Goal: Task Accomplishment & Management: Manage account settings

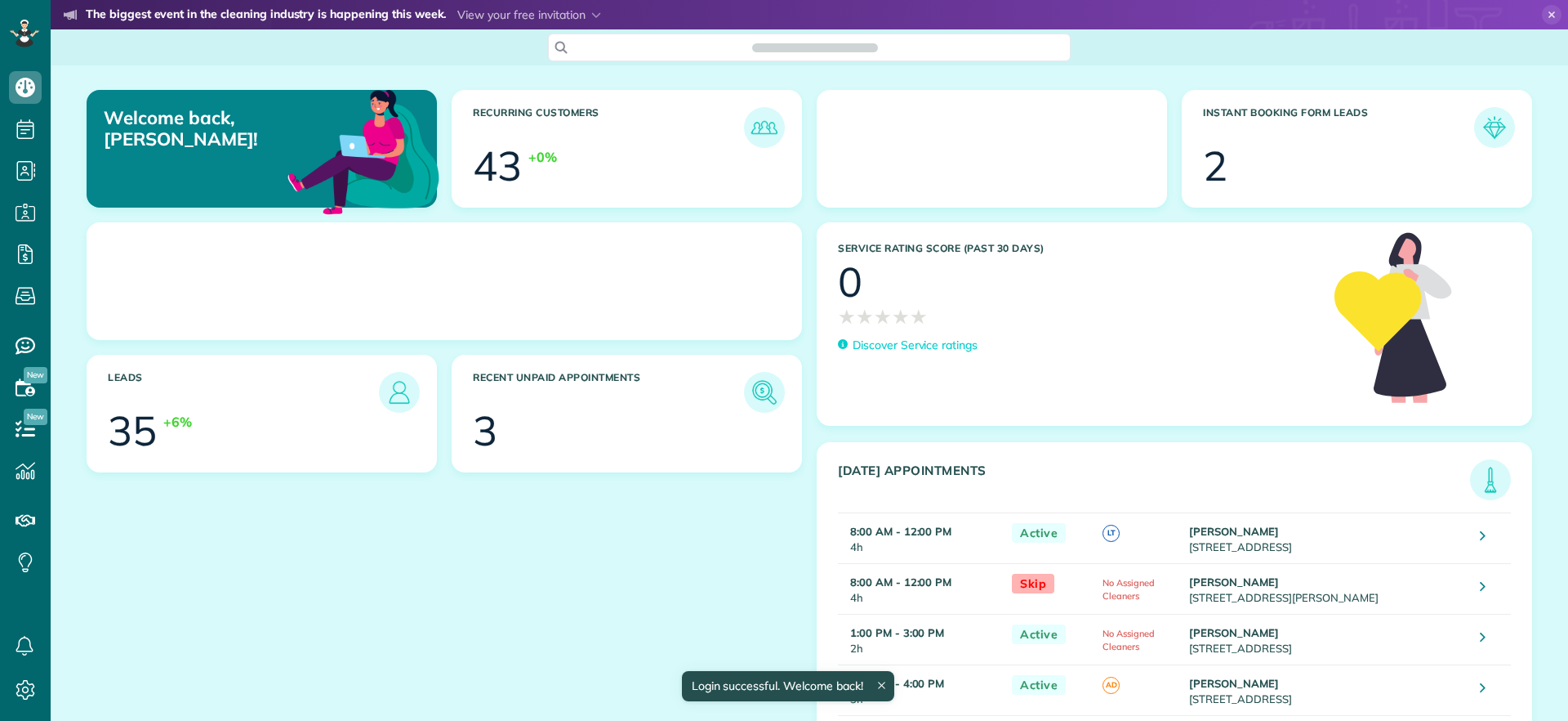
scroll to position [8, 8]
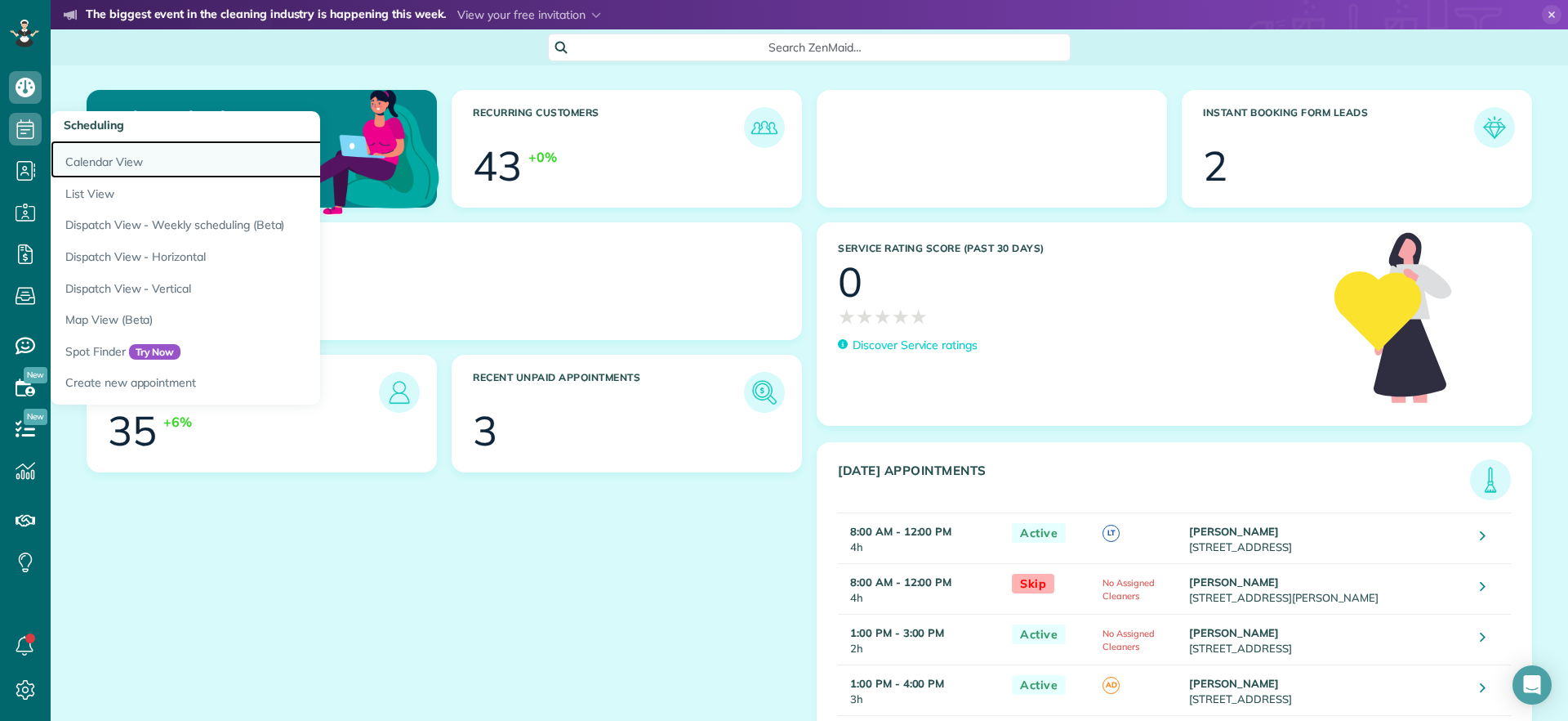
click at [80, 158] on link "Calendar View" at bounding box center [255, 159] width 409 height 38
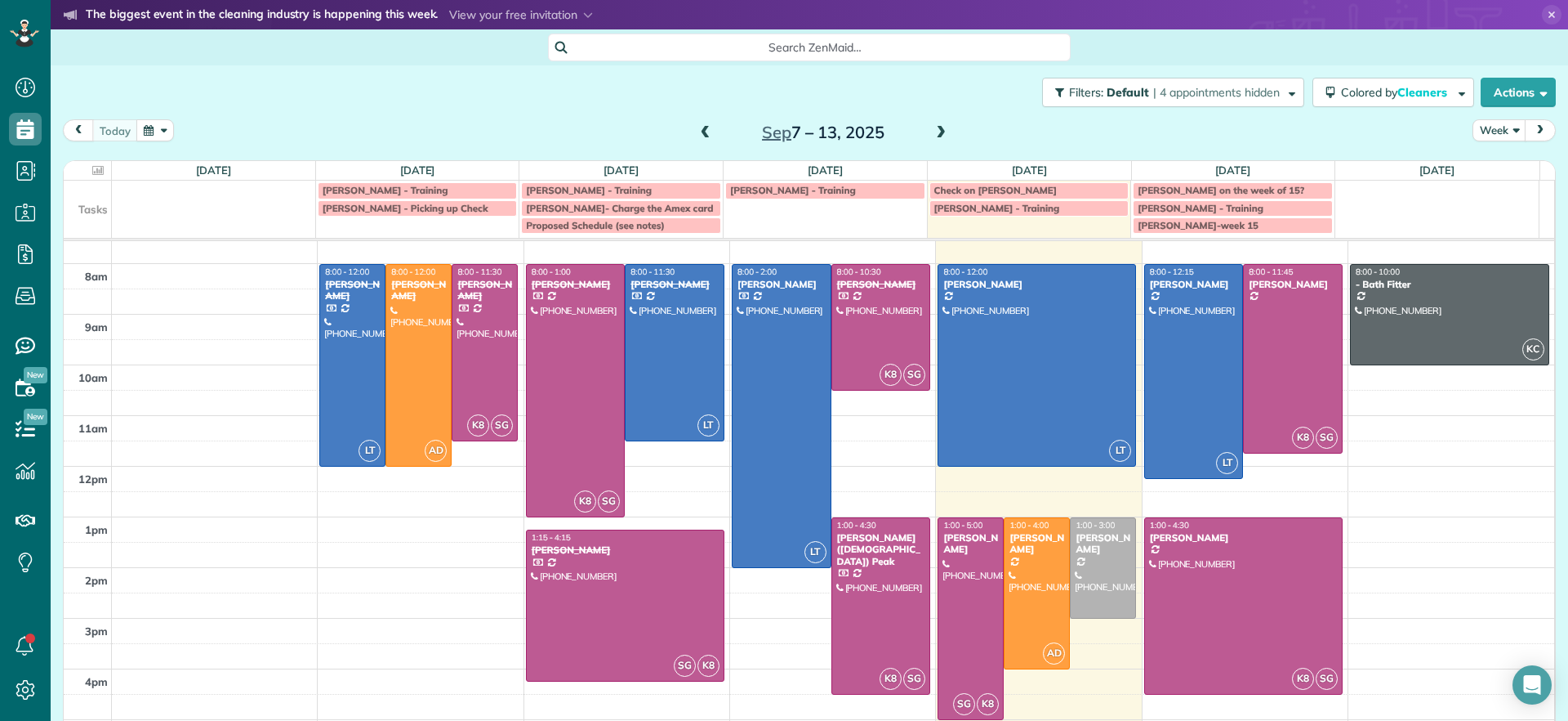
scroll to position [43, 0]
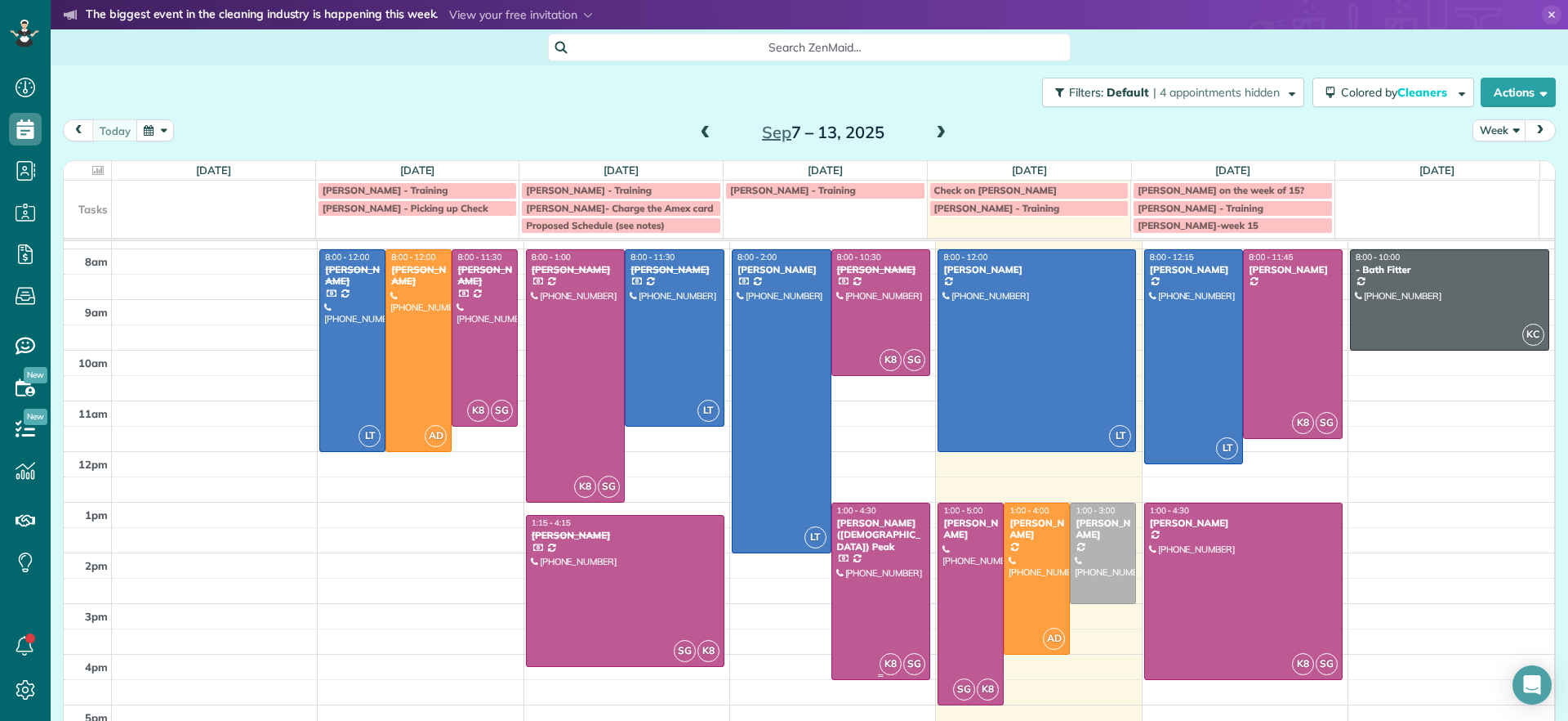
click at [870, 592] on div at bounding box center [880, 590] width 98 height 175
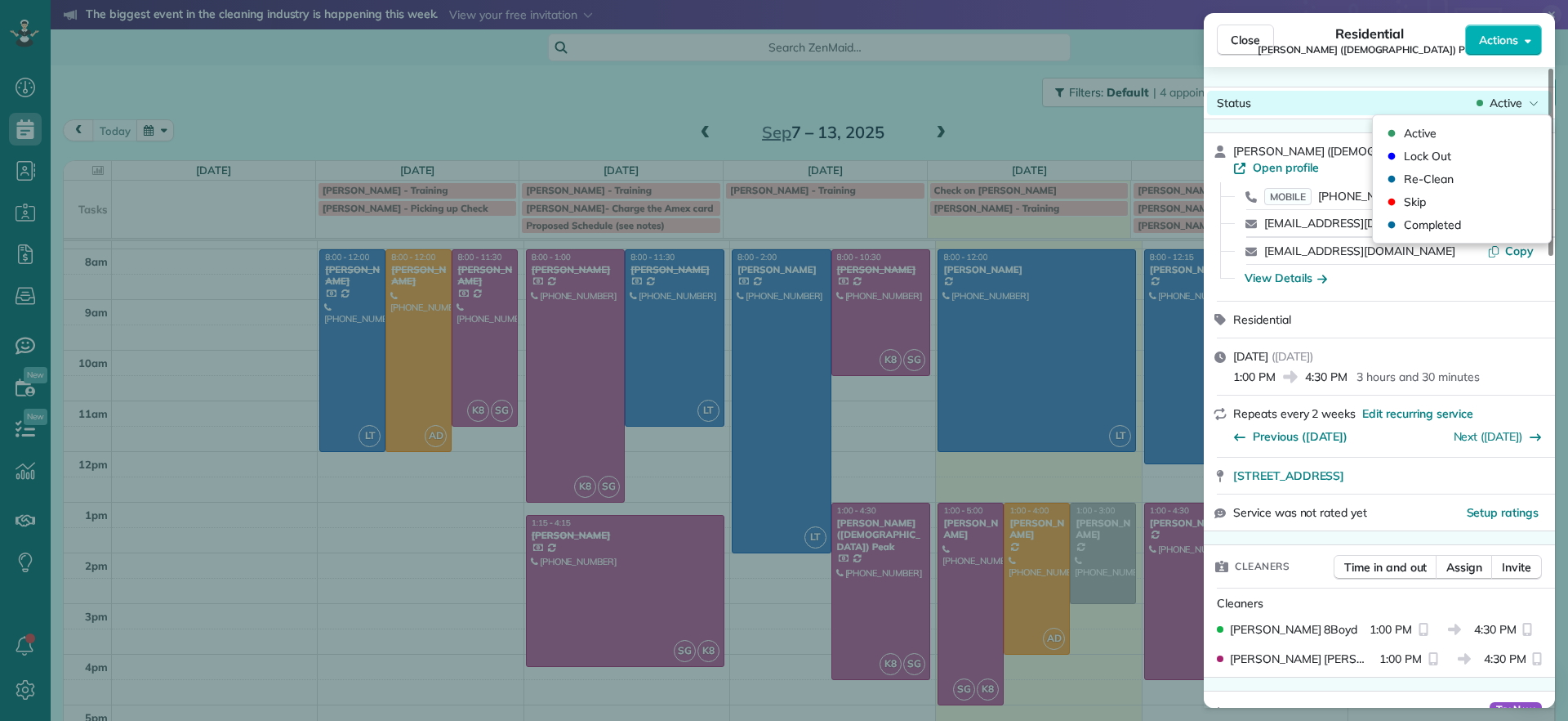
click at [1484, 104] on div "Active" at bounding box center [1507, 103] width 69 height 16
click at [1427, 226] on span "Completed" at bounding box center [1432, 224] width 57 height 16
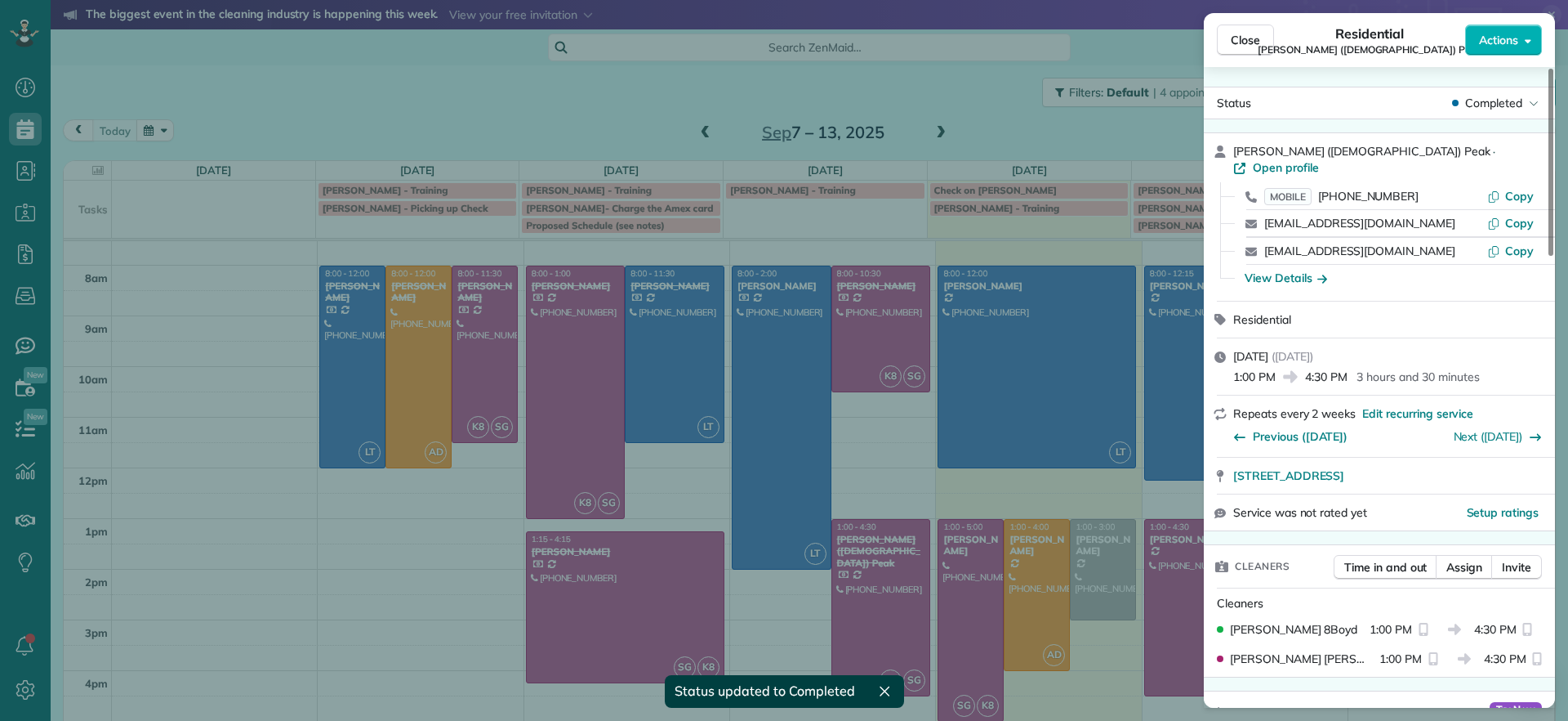
scroll to position [26, 0]
click at [1260, 44] on button "Close" at bounding box center [1245, 40] width 57 height 31
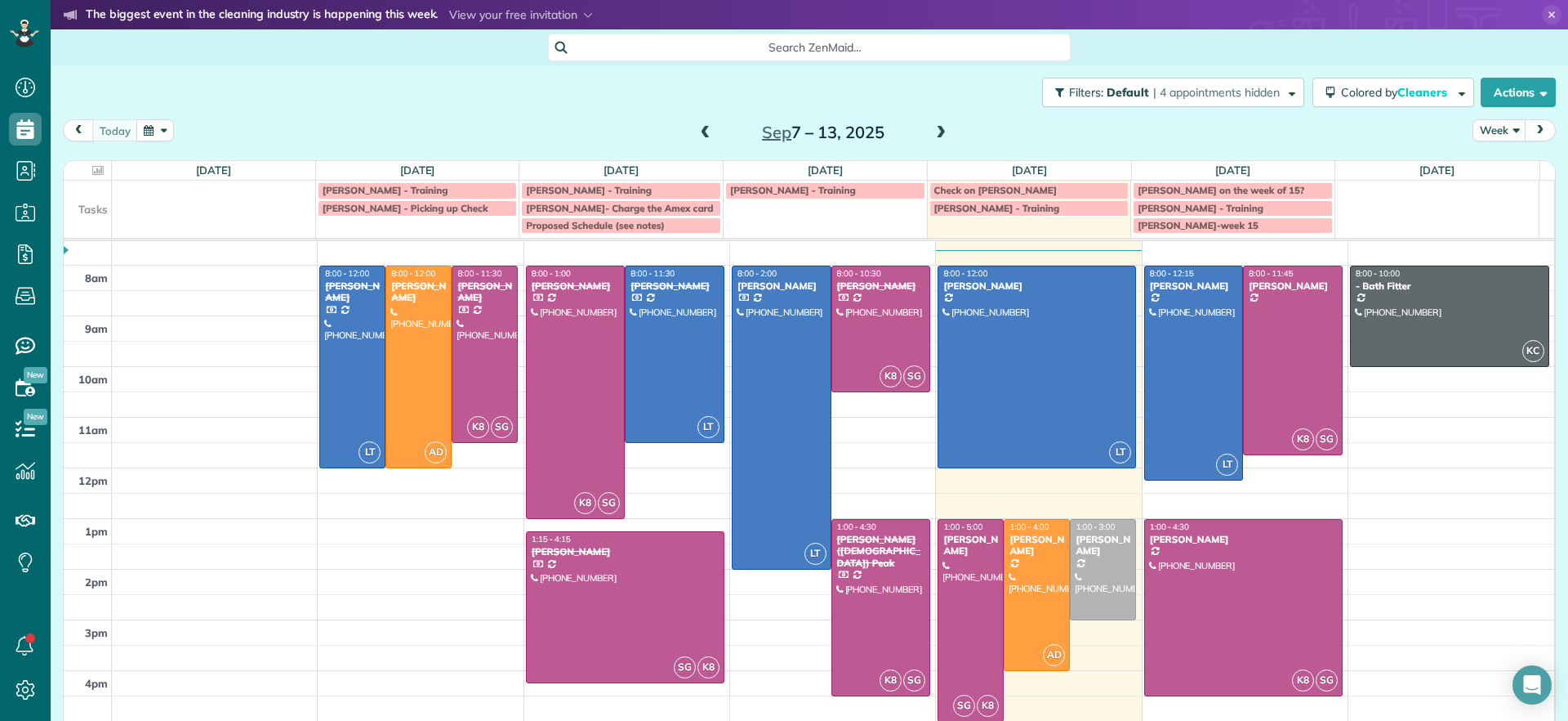
click at [703, 131] on span at bounding box center [705, 133] width 18 height 15
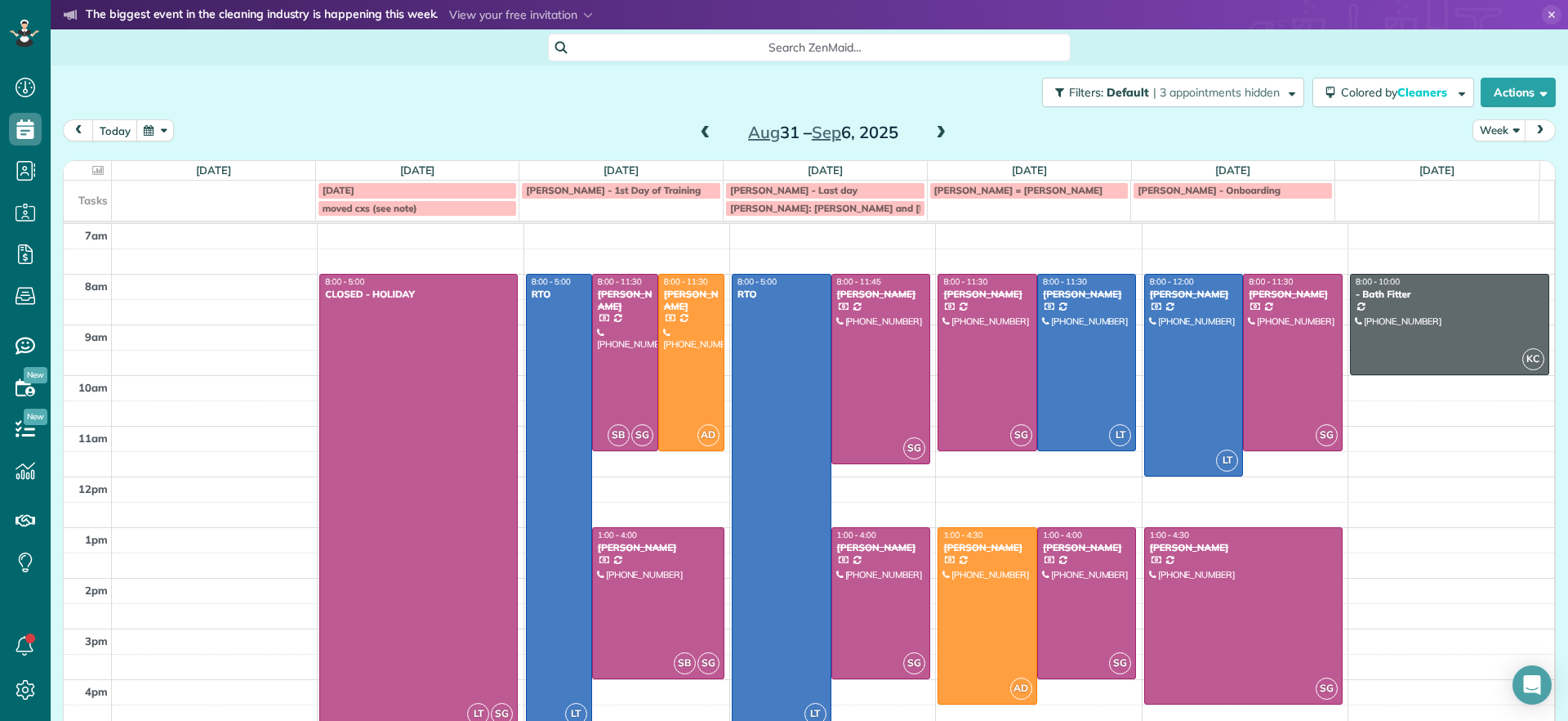
click at [703, 131] on span at bounding box center [705, 133] width 18 height 15
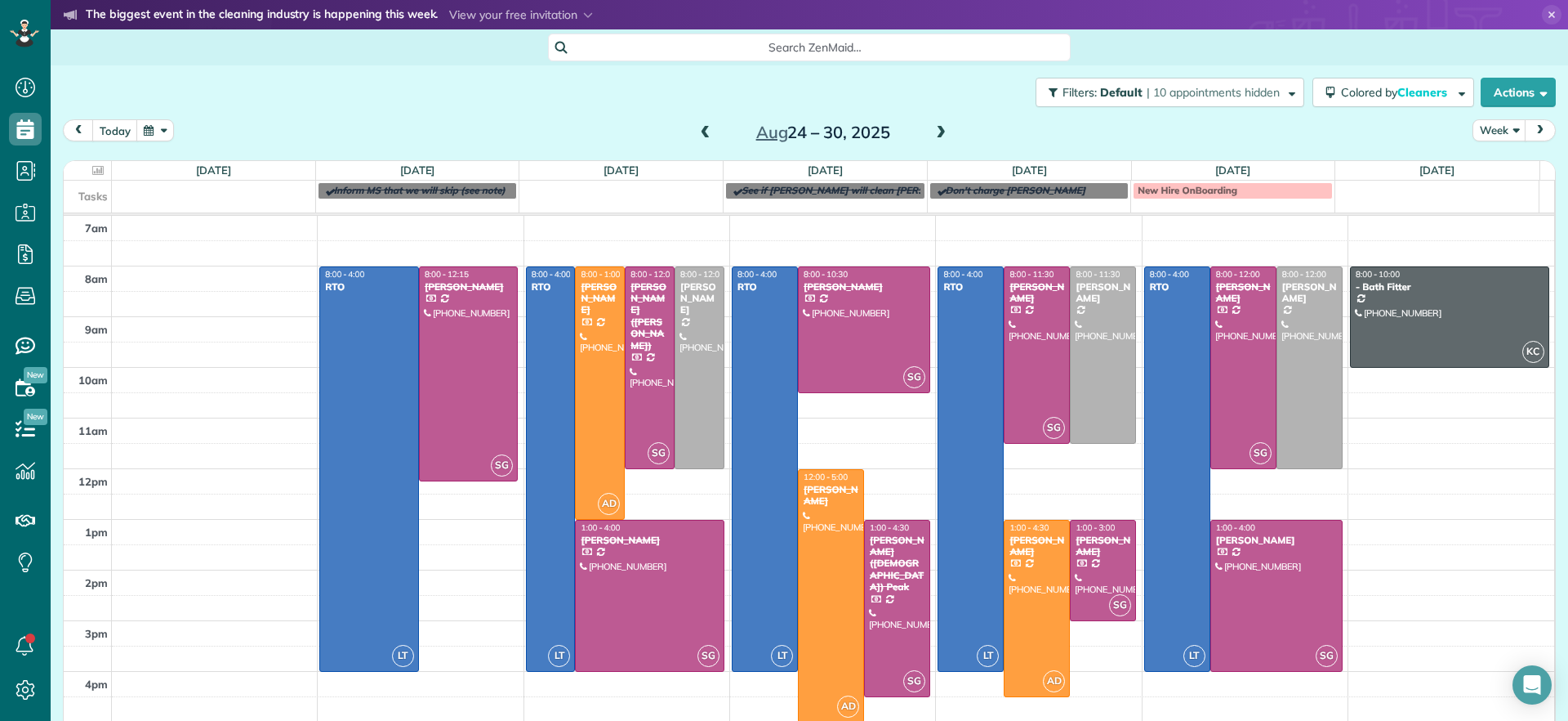
click at [935, 139] on span at bounding box center [940, 133] width 18 height 15
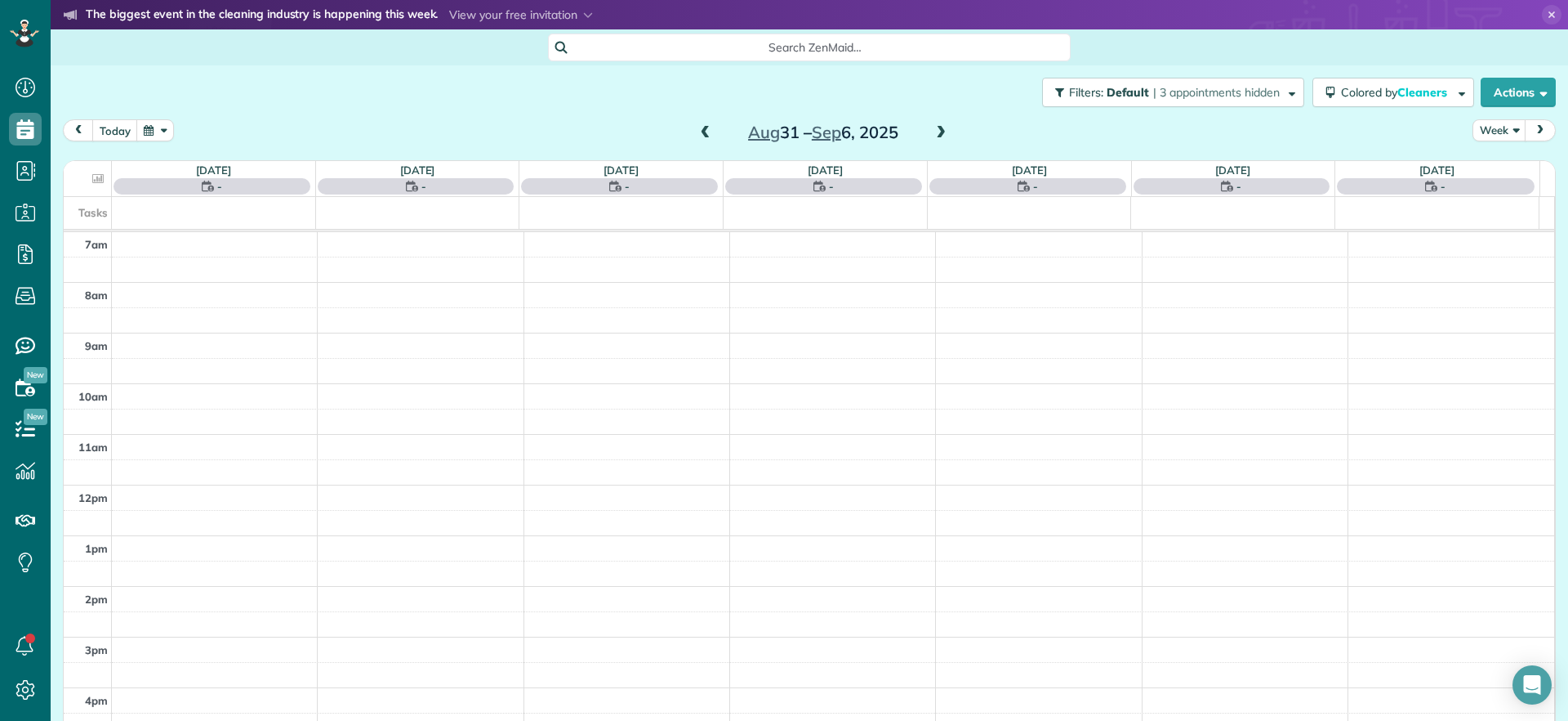
click at [698, 128] on span at bounding box center [705, 133] width 18 height 15
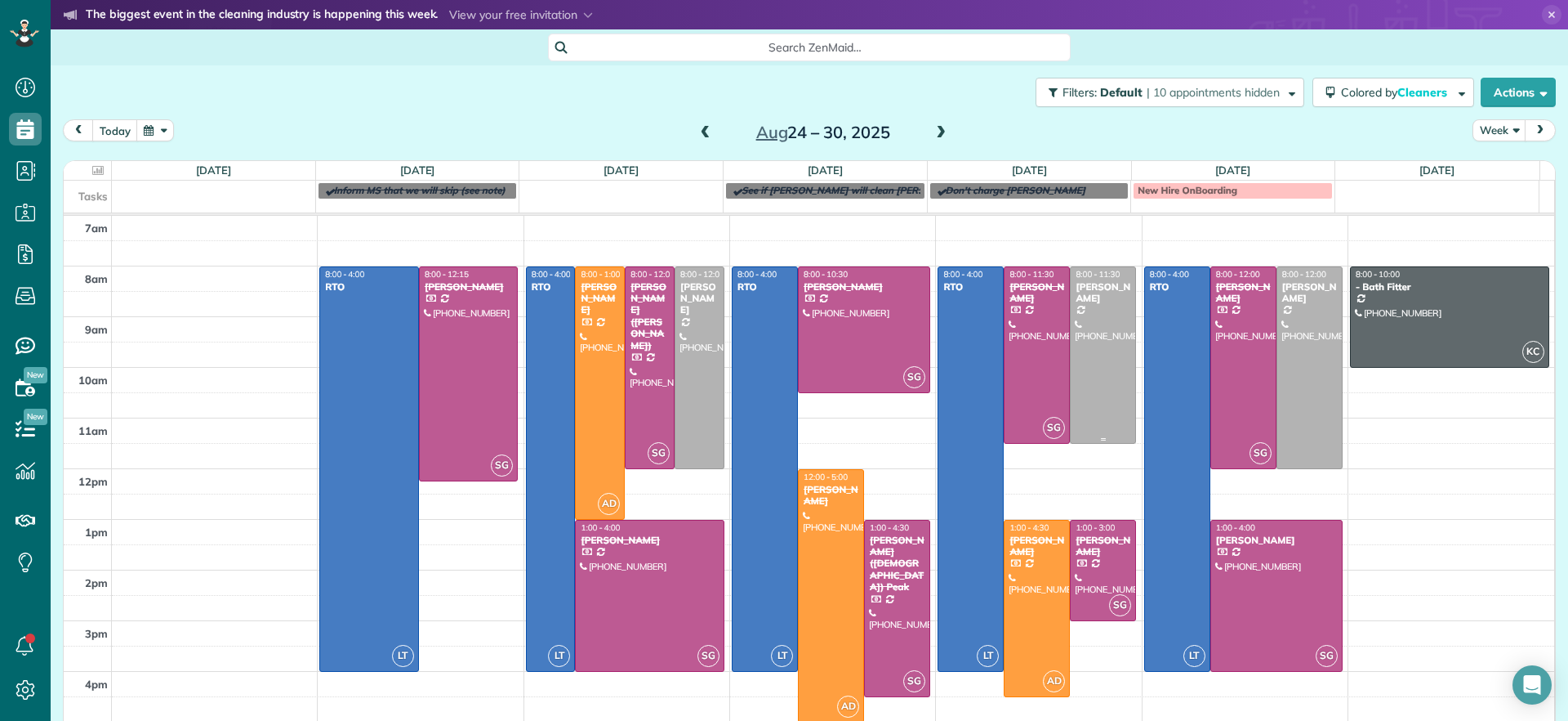
click at [1083, 337] on div at bounding box center [1103, 355] width 65 height 175
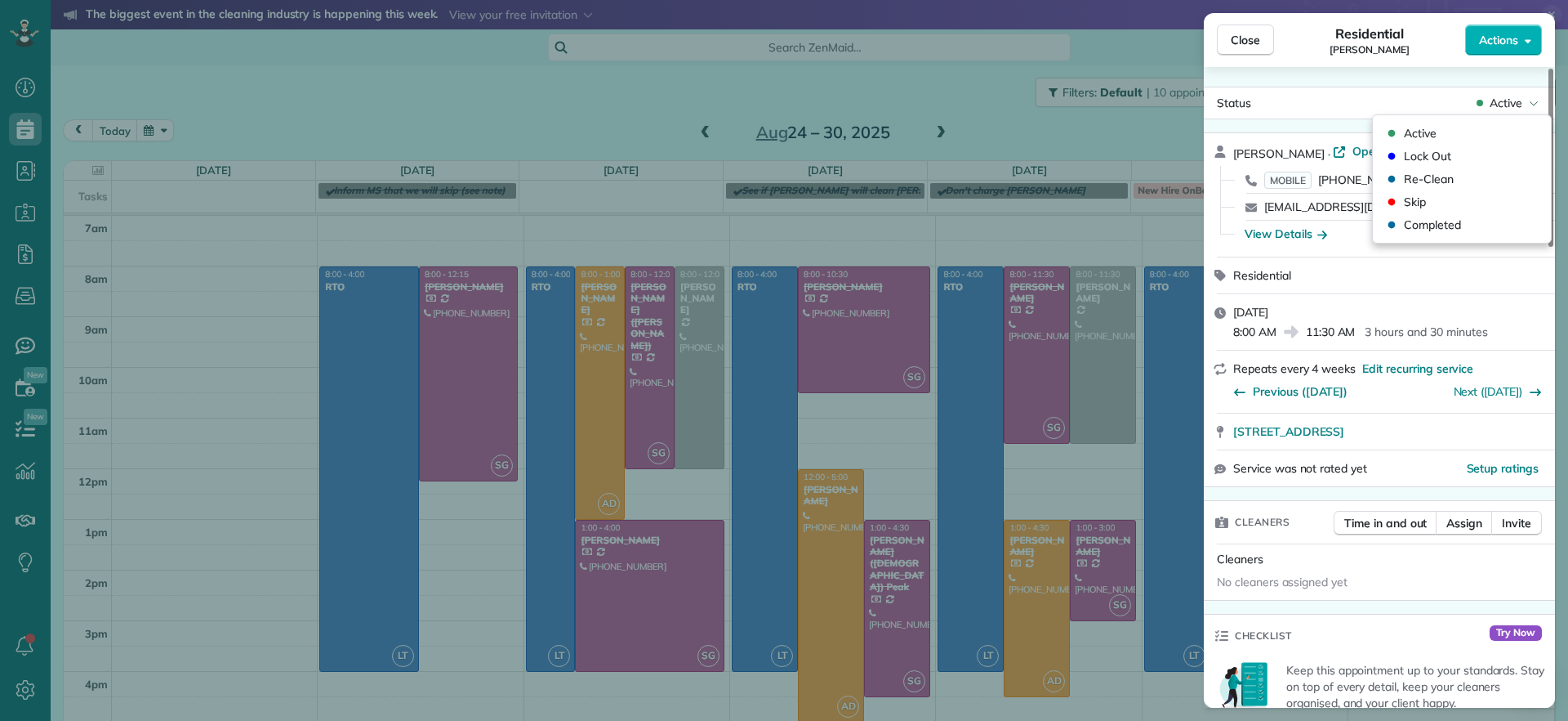
click at [1530, 109] on icon at bounding box center [1534, 103] width 10 height 16
click at [1434, 210] on div "Skip" at bounding box center [1461, 202] width 165 height 23
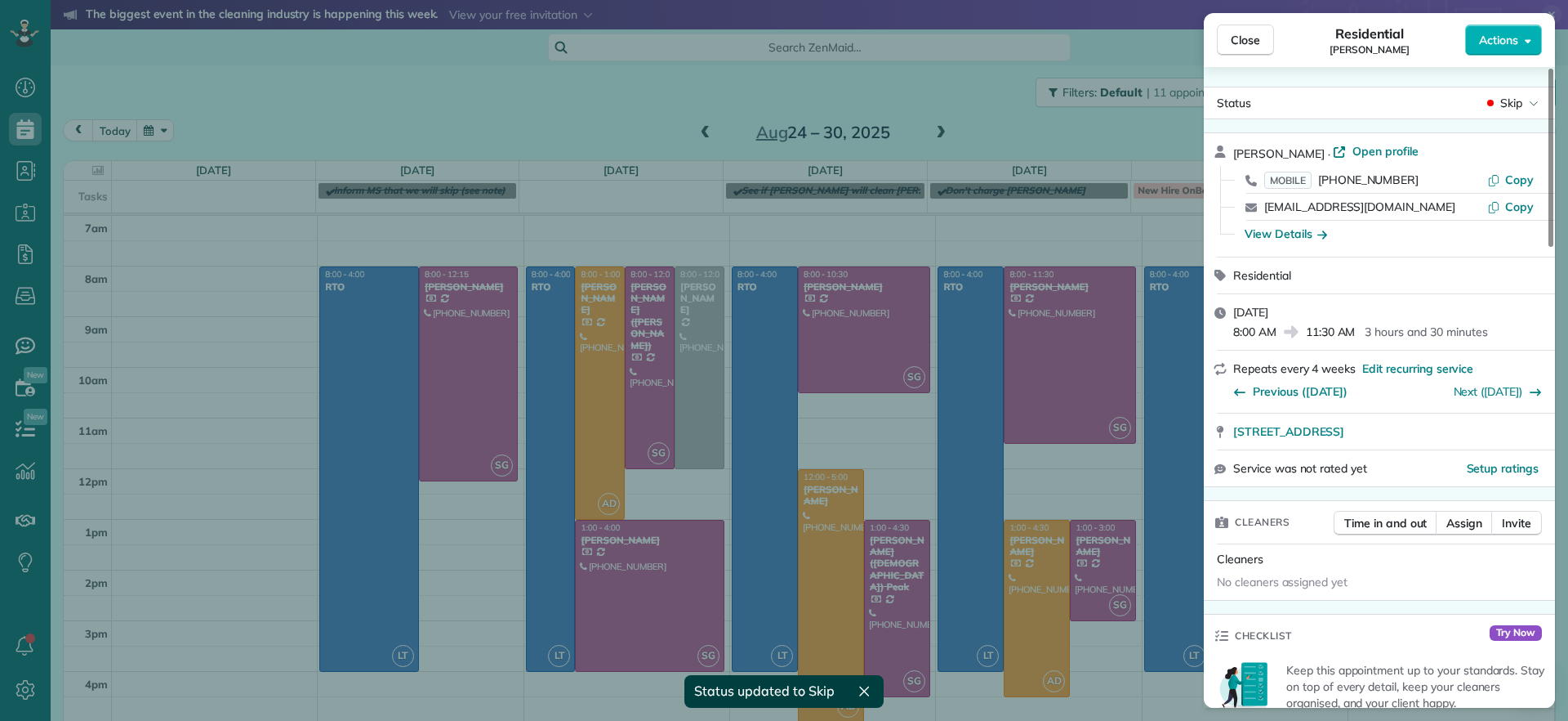
click at [563, 190] on div "Close Residential Charles Perretti Actions Status Skip Charles Perretti · Open …" at bounding box center [784, 360] width 1568 height 721
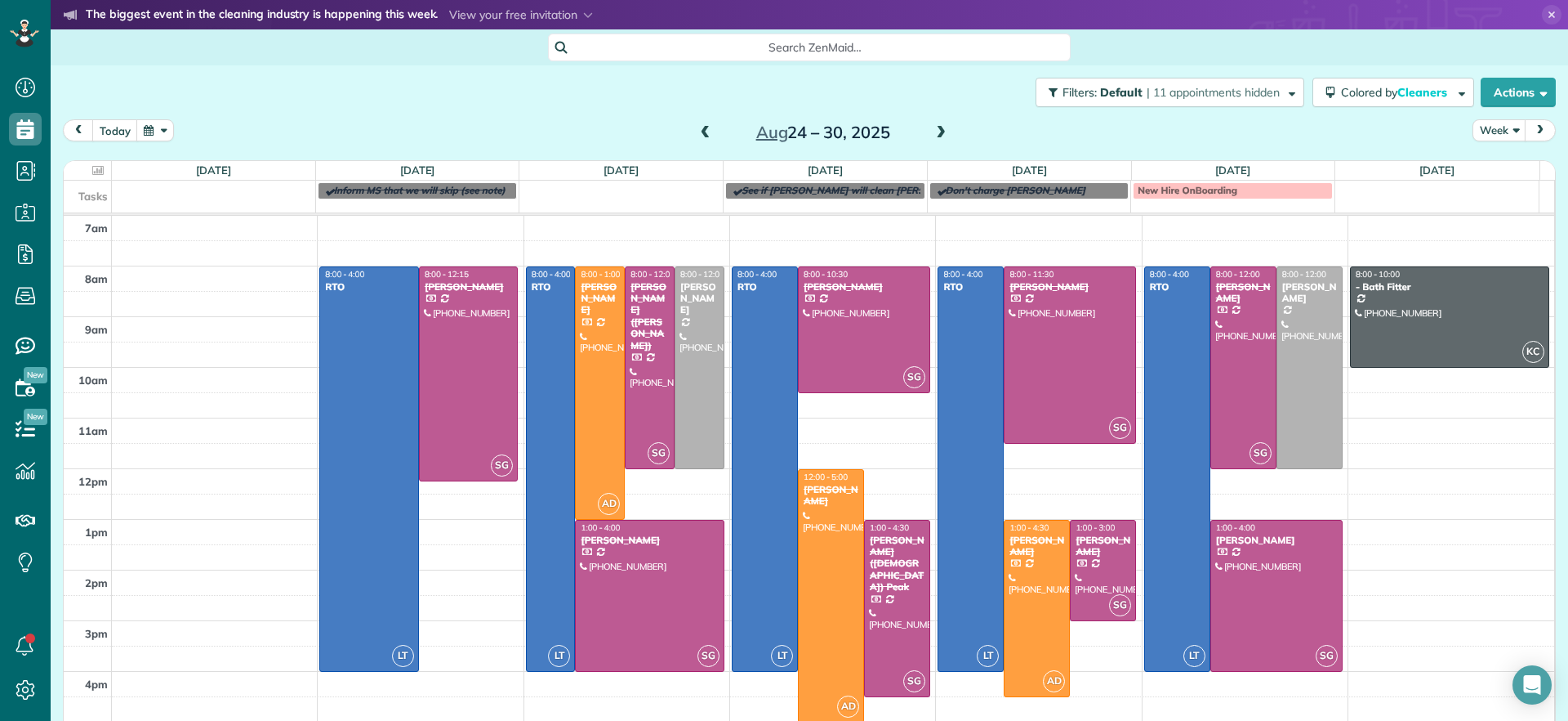
click at [933, 136] on span at bounding box center [940, 133] width 18 height 15
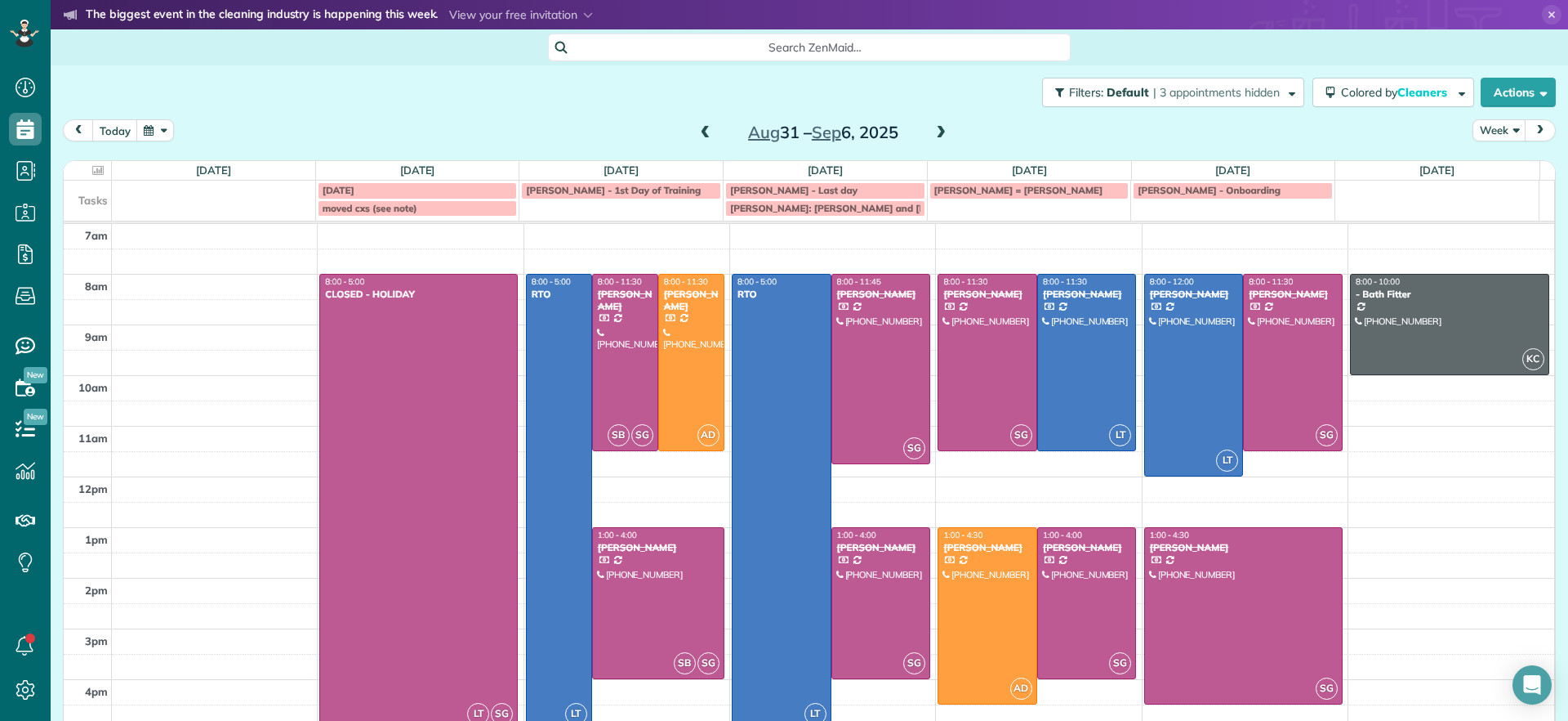
click at [932, 126] on span at bounding box center [940, 133] width 18 height 15
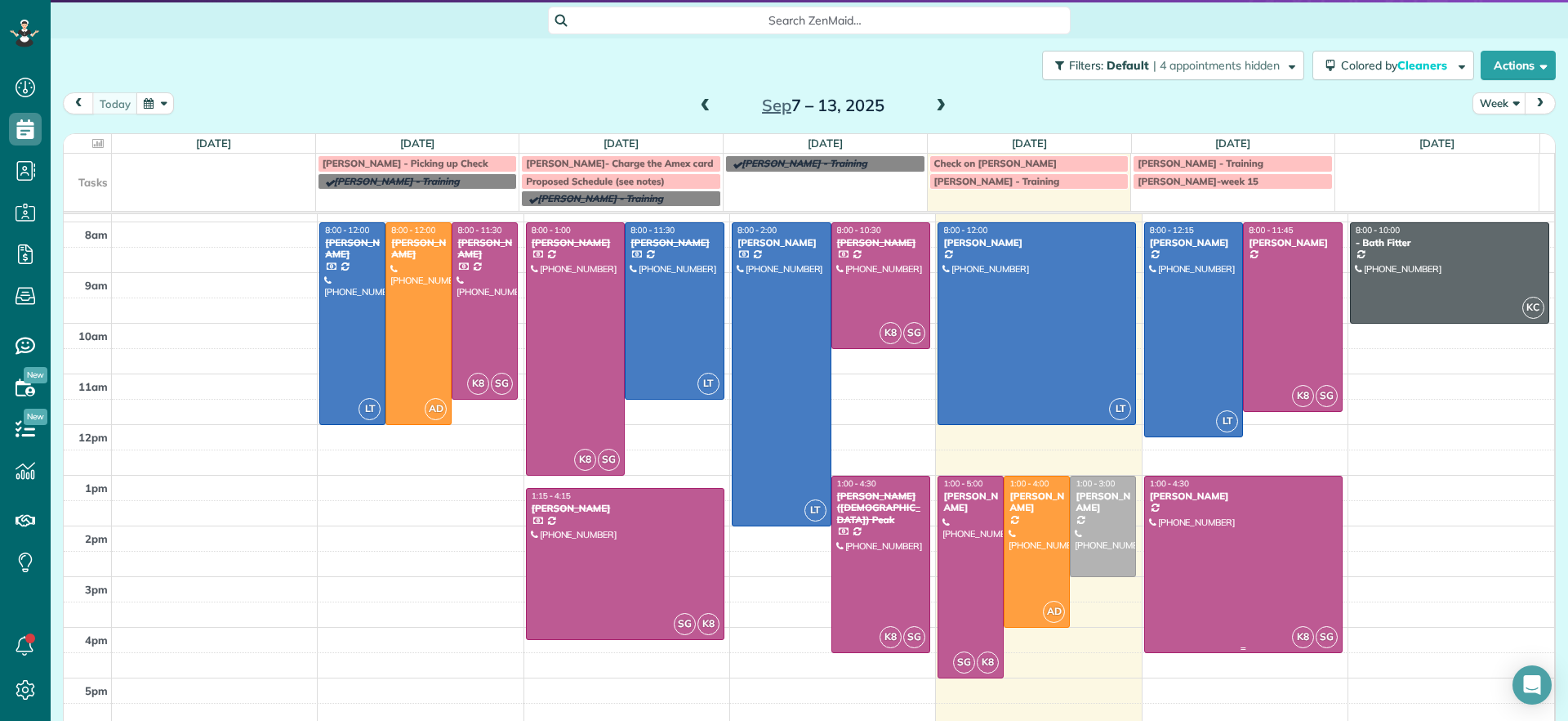
scroll to position [50, 0]
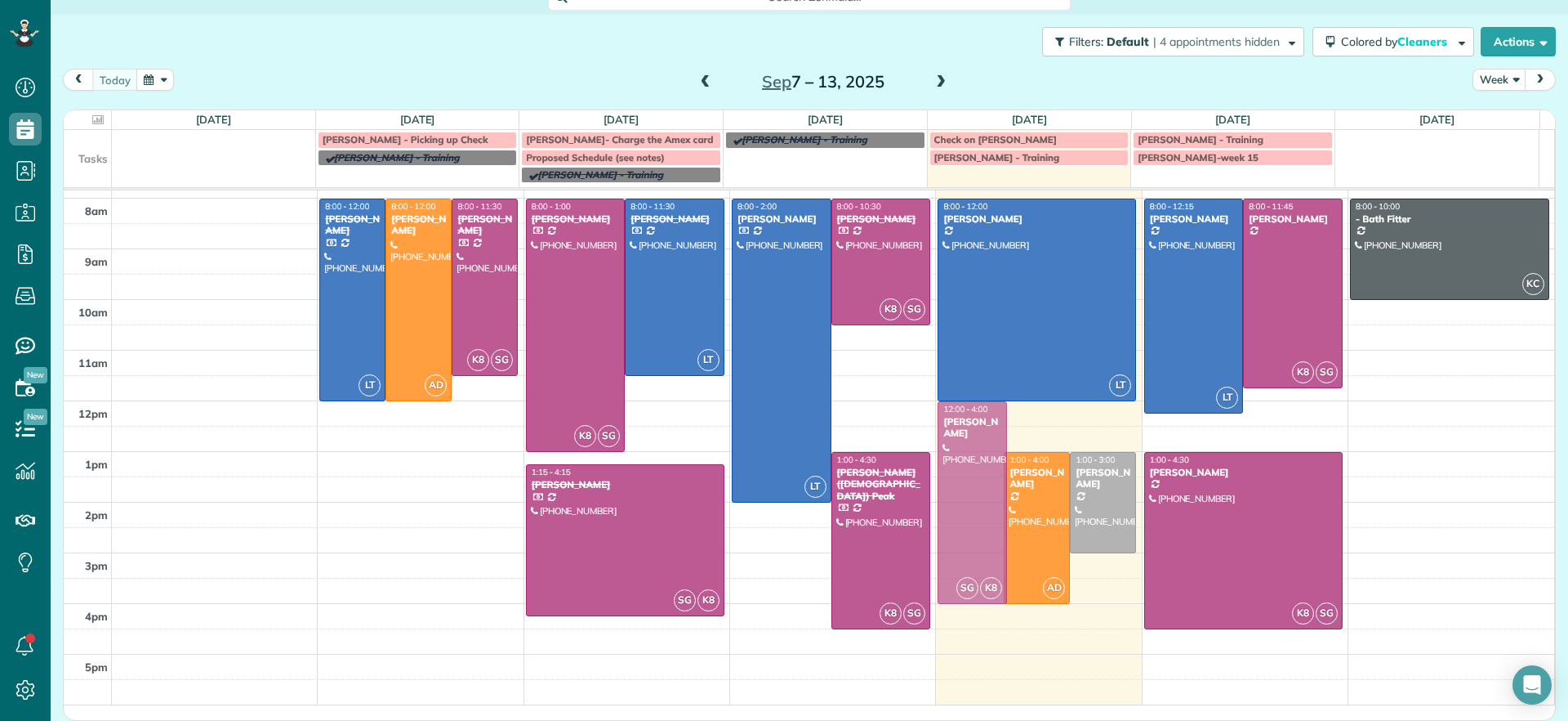
drag, startPoint x: 968, startPoint y: 543, endPoint x: 967, endPoint y: 492, distance: 51.0
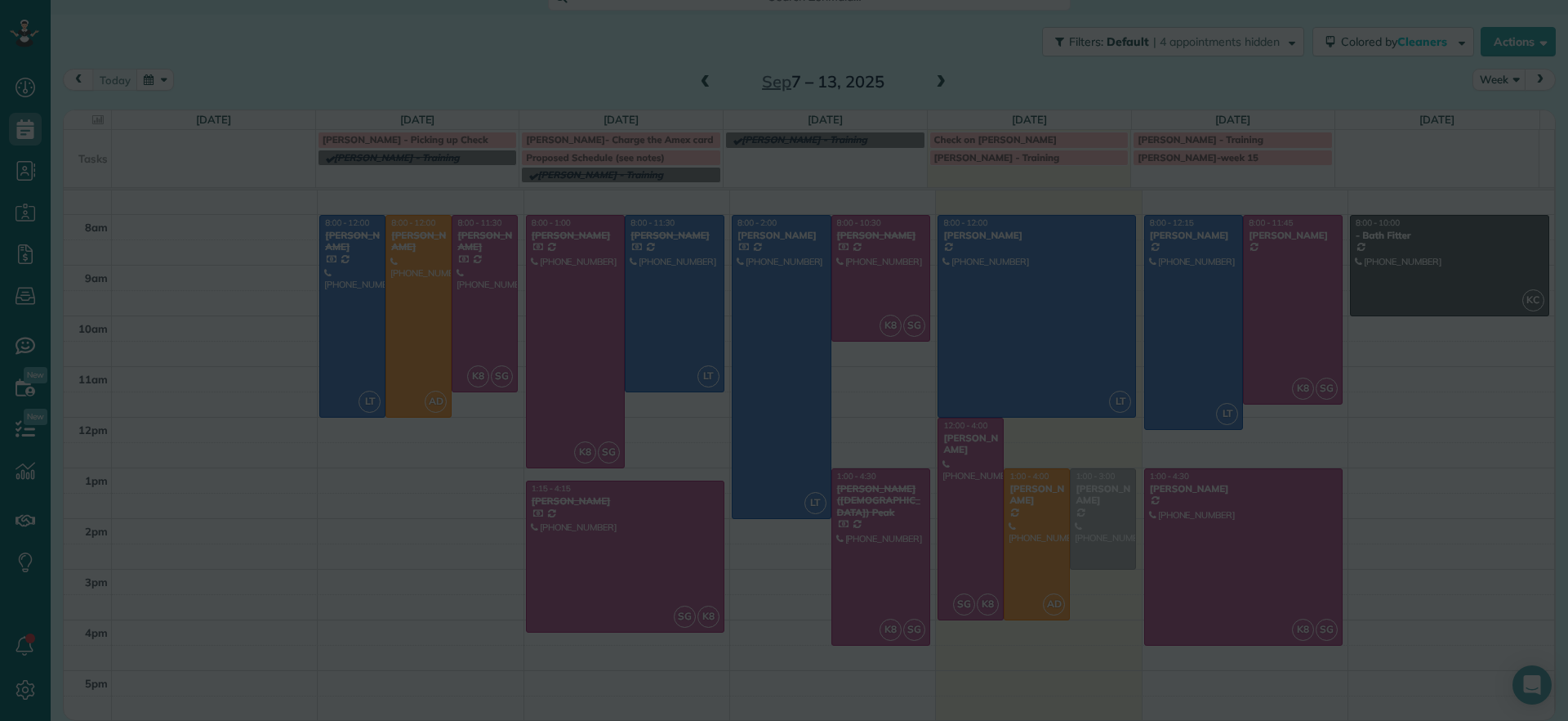
scroll to position [49, 0]
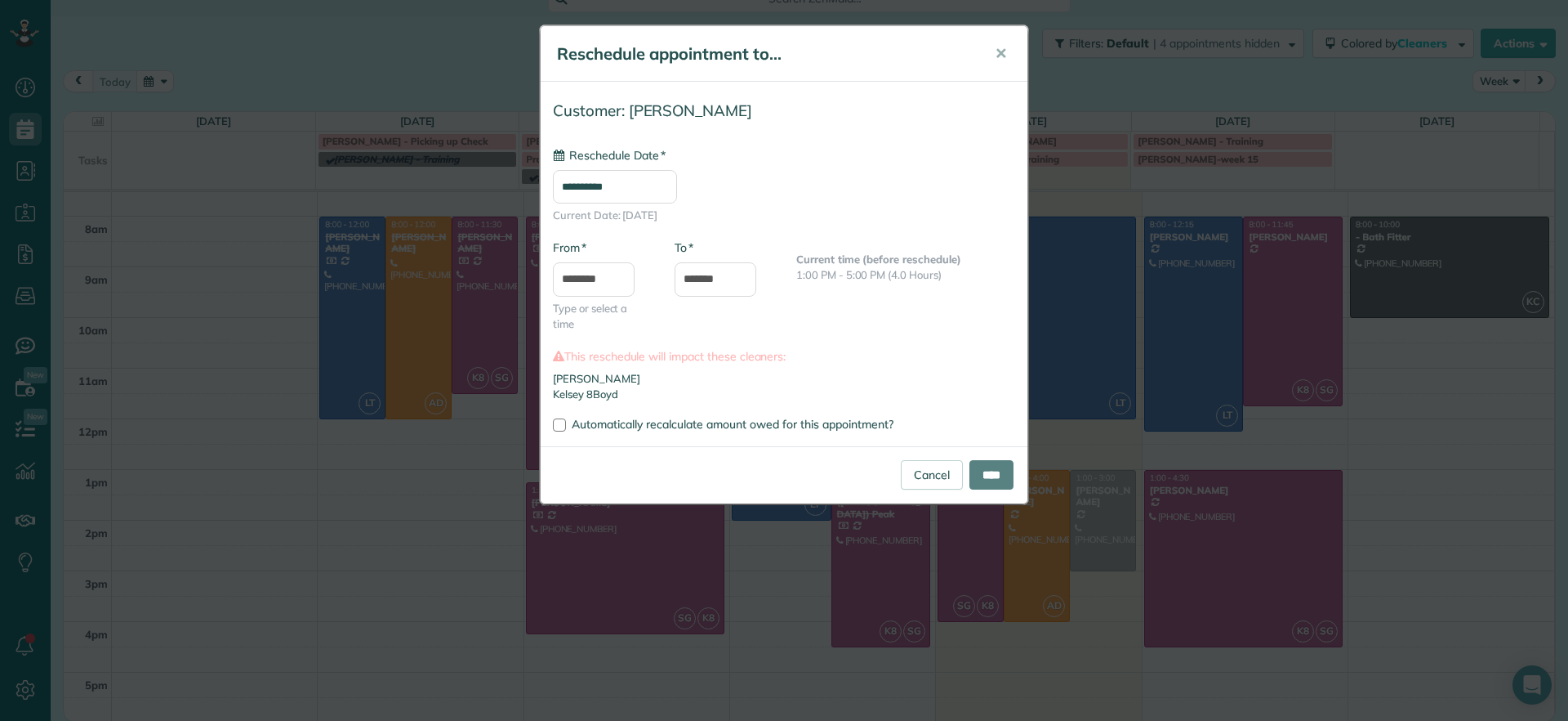
type input "**********"
click at [984, 481] on input "****" at bounding box center [992, 475] width 45 height 29
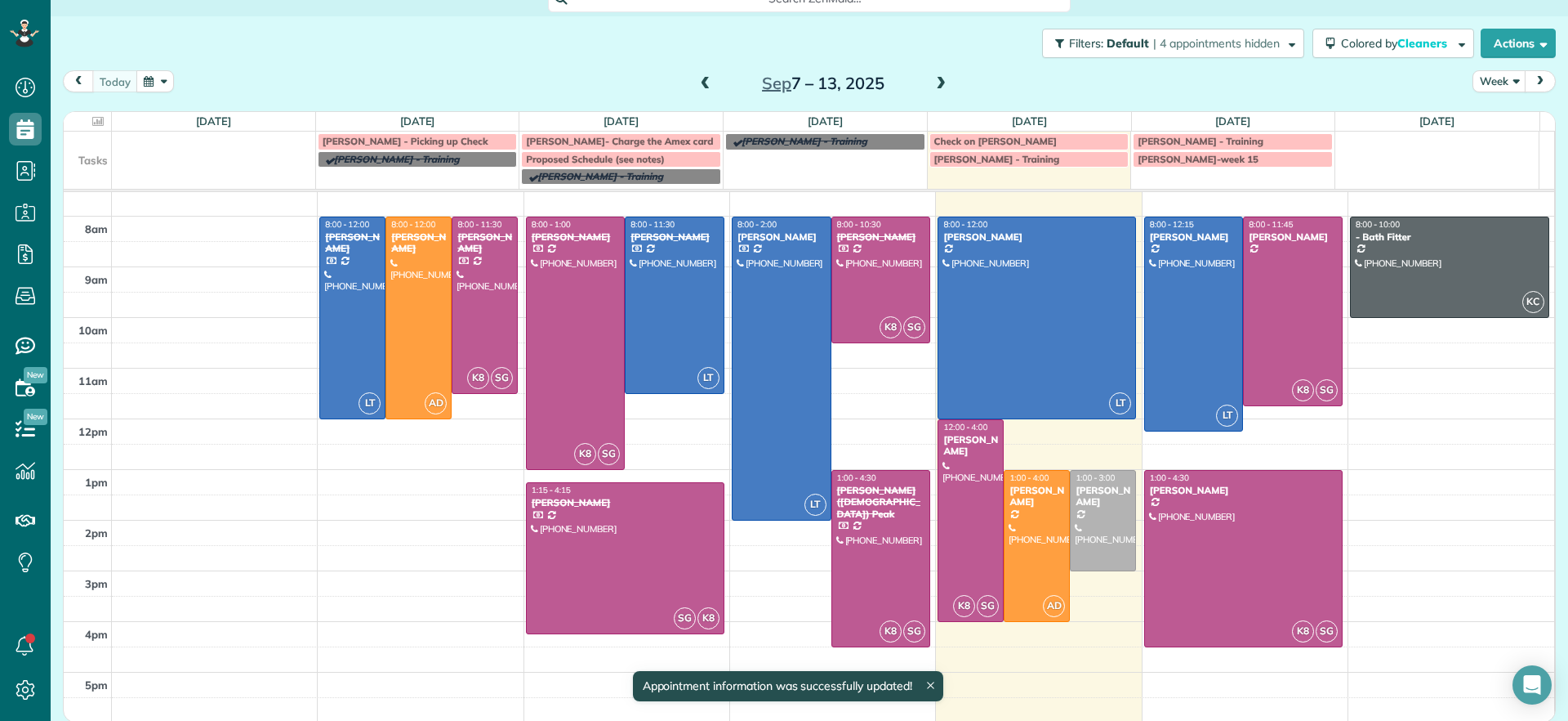
scroll to position [26, 0]
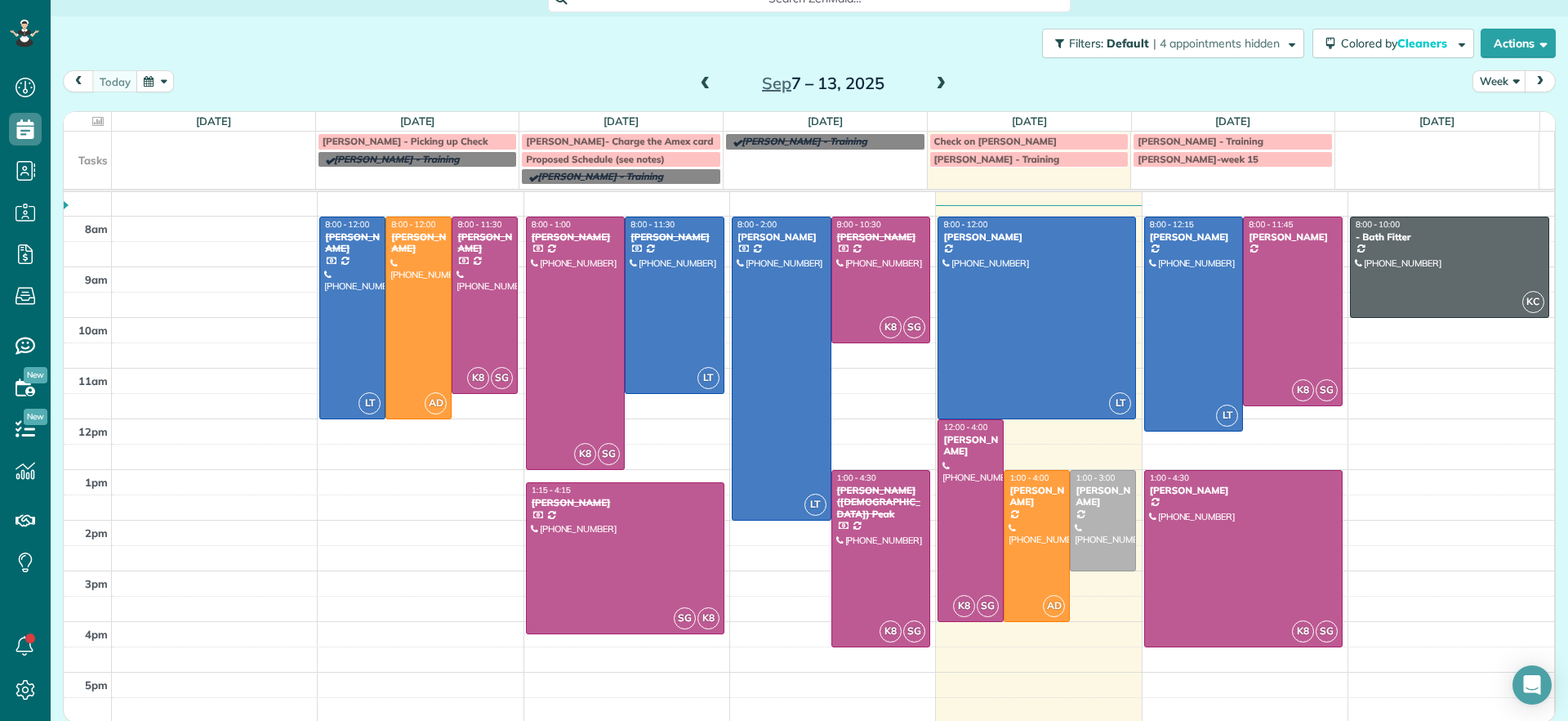
drag, startPoint x: 914, startPoint y: 80, endPoint x: 933, endPoint y: 89, distance: 21.0
click at [915, 80] on h2 "Sep 7 – 13, 2025" at bounding box center [823, 83] width 204 height 18
click at [936, 89] on span at bounding box center [940, 83] width 18 height 15
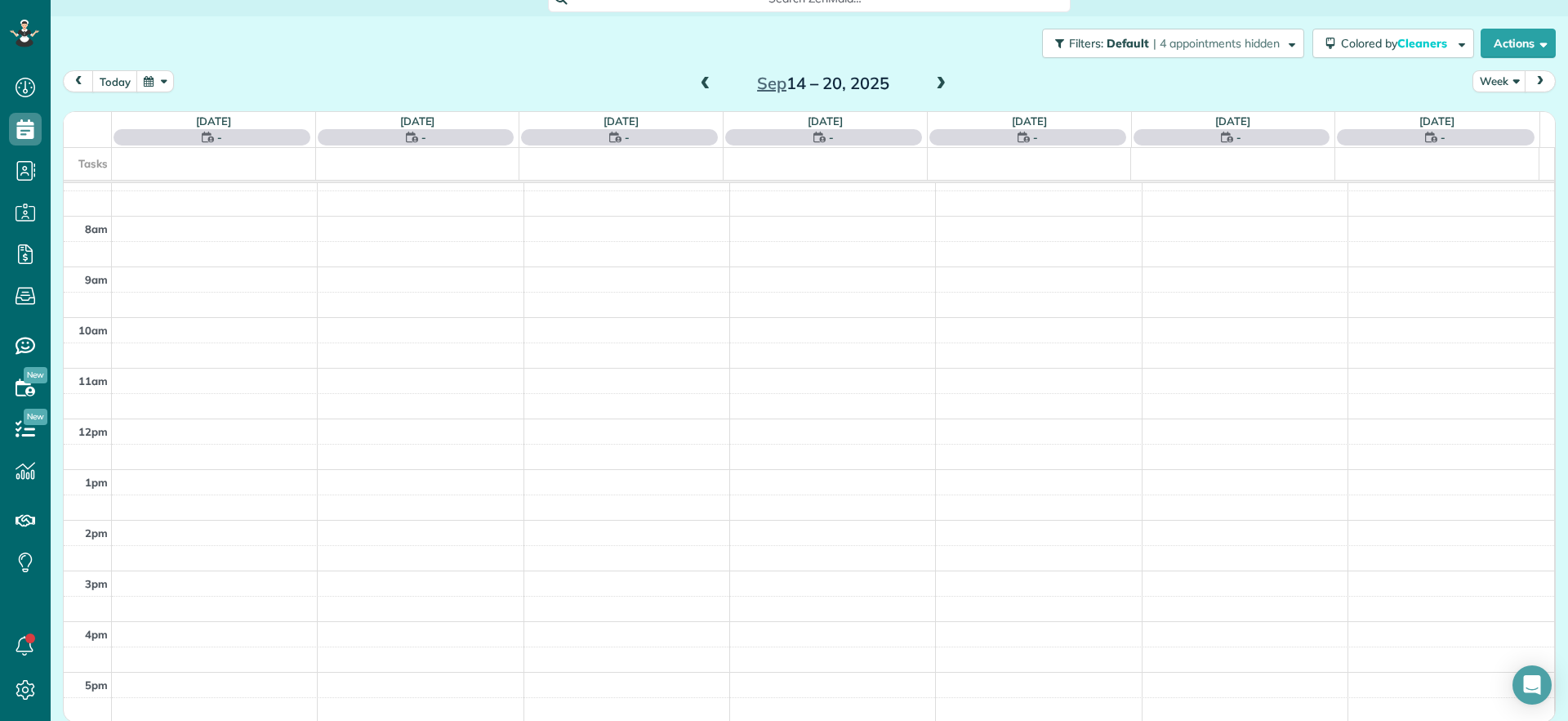
scroll to position [0, 0]
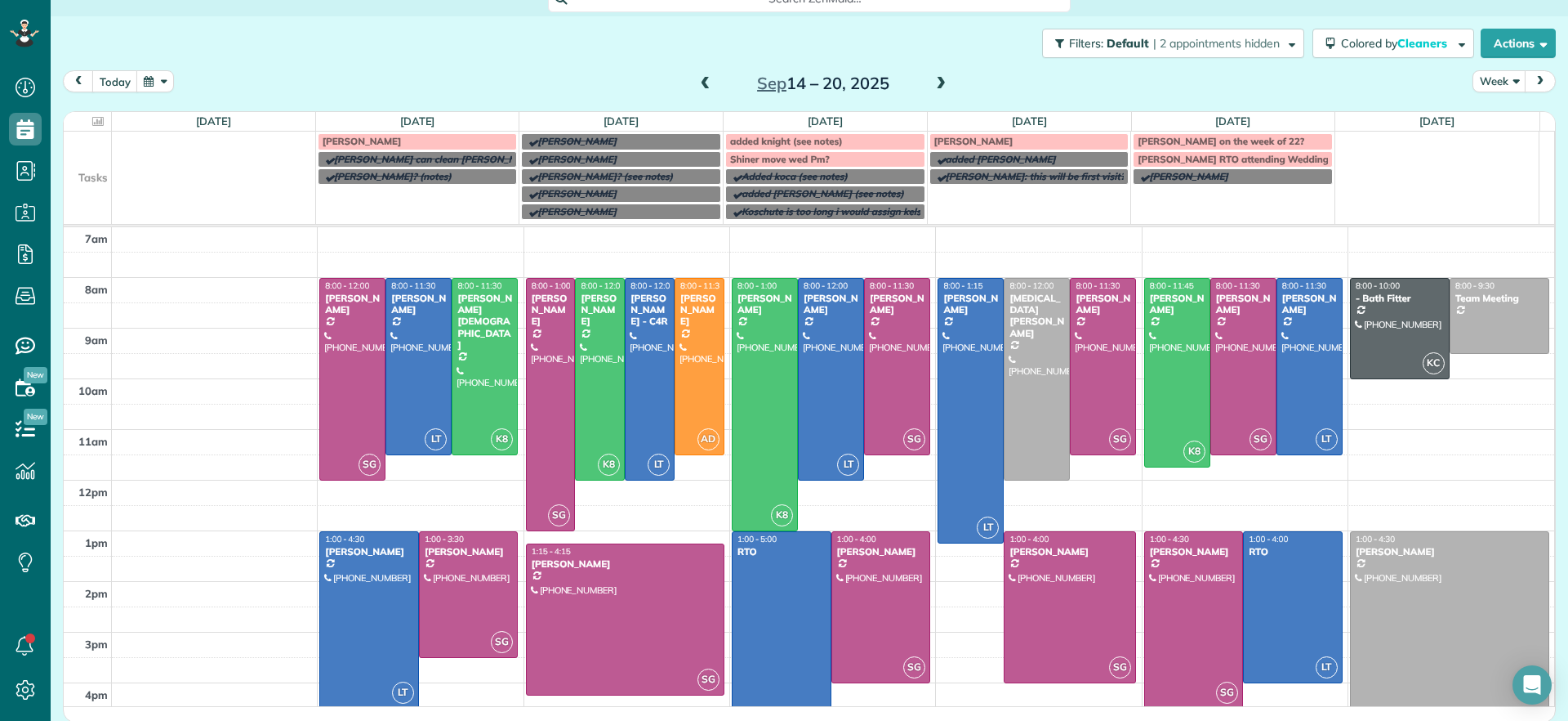
click at [696, 86] on span at bounding box center [705, 83] width 18 height 15
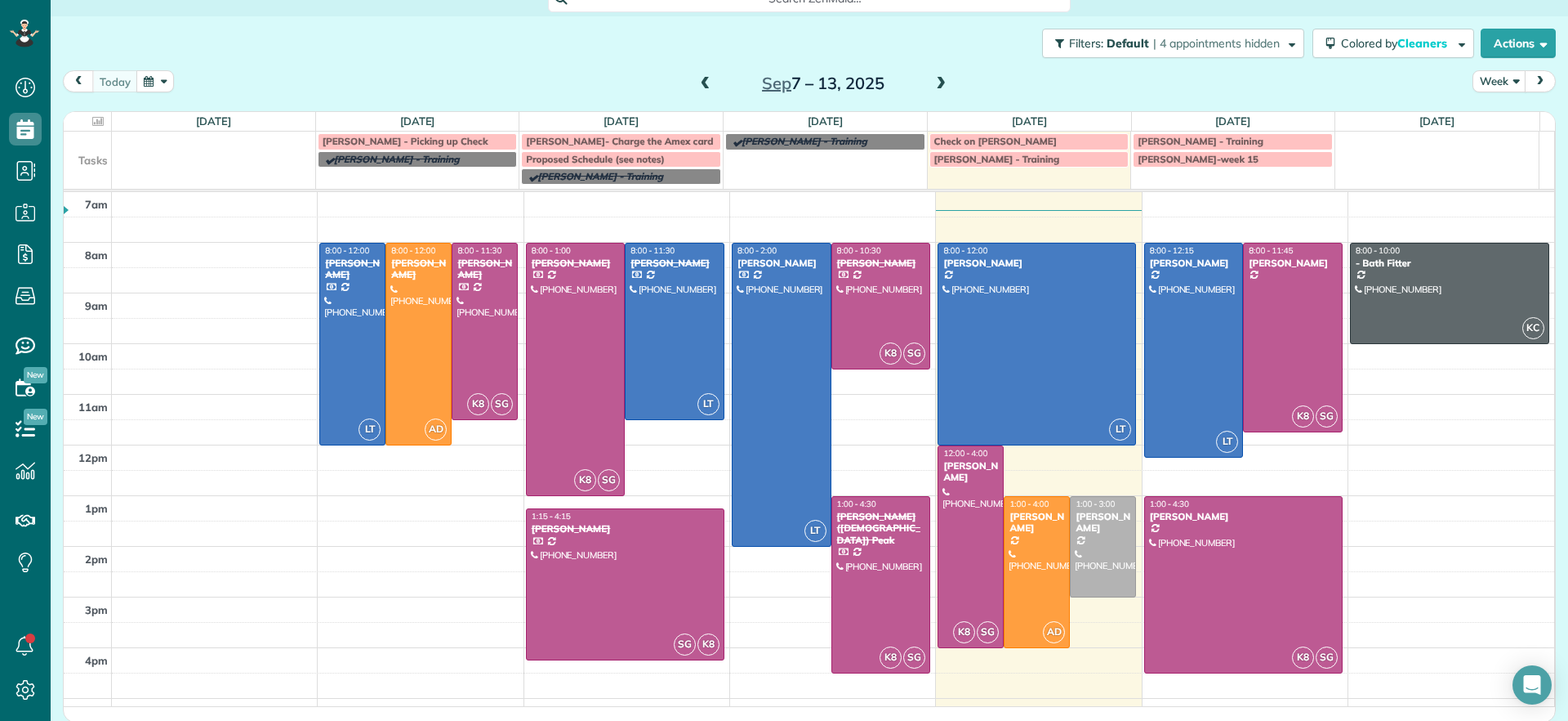
click at [938, 86] on span at bounding box center [940, 83] width 18 height 15
